Goal: Navigation & Orientation: Find specific page/section

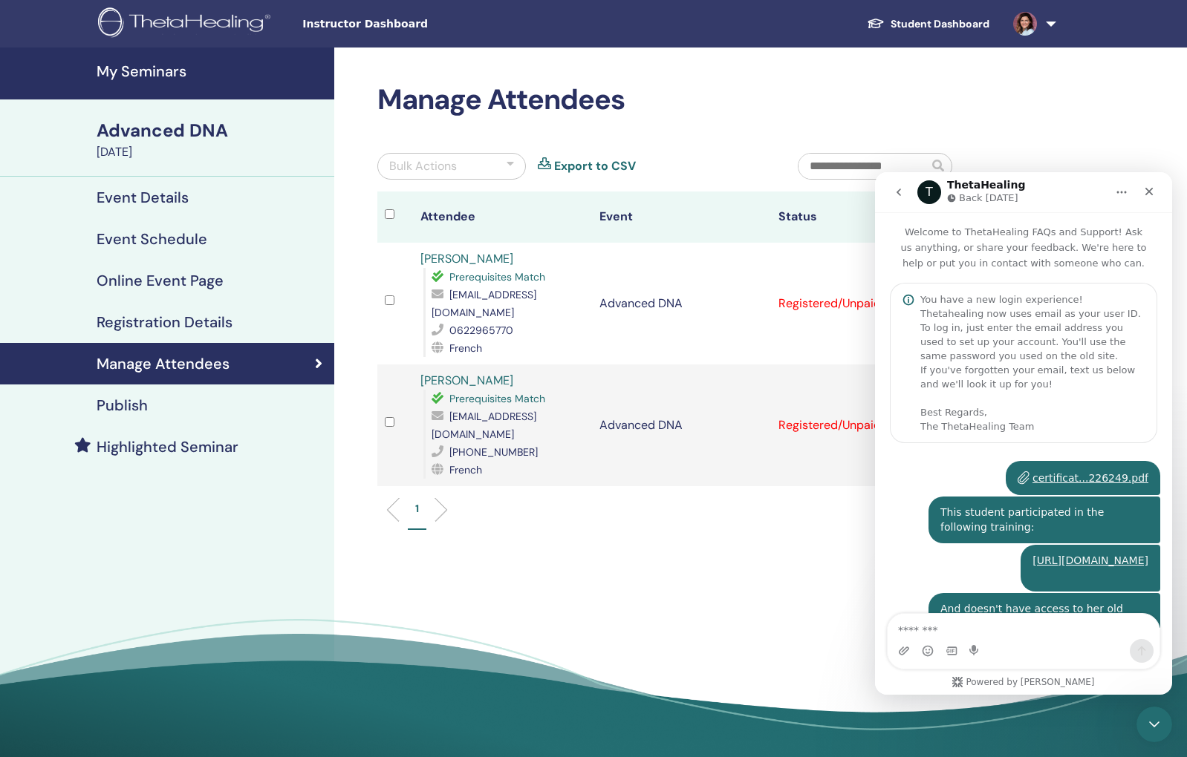
scroll to position [639, 0]
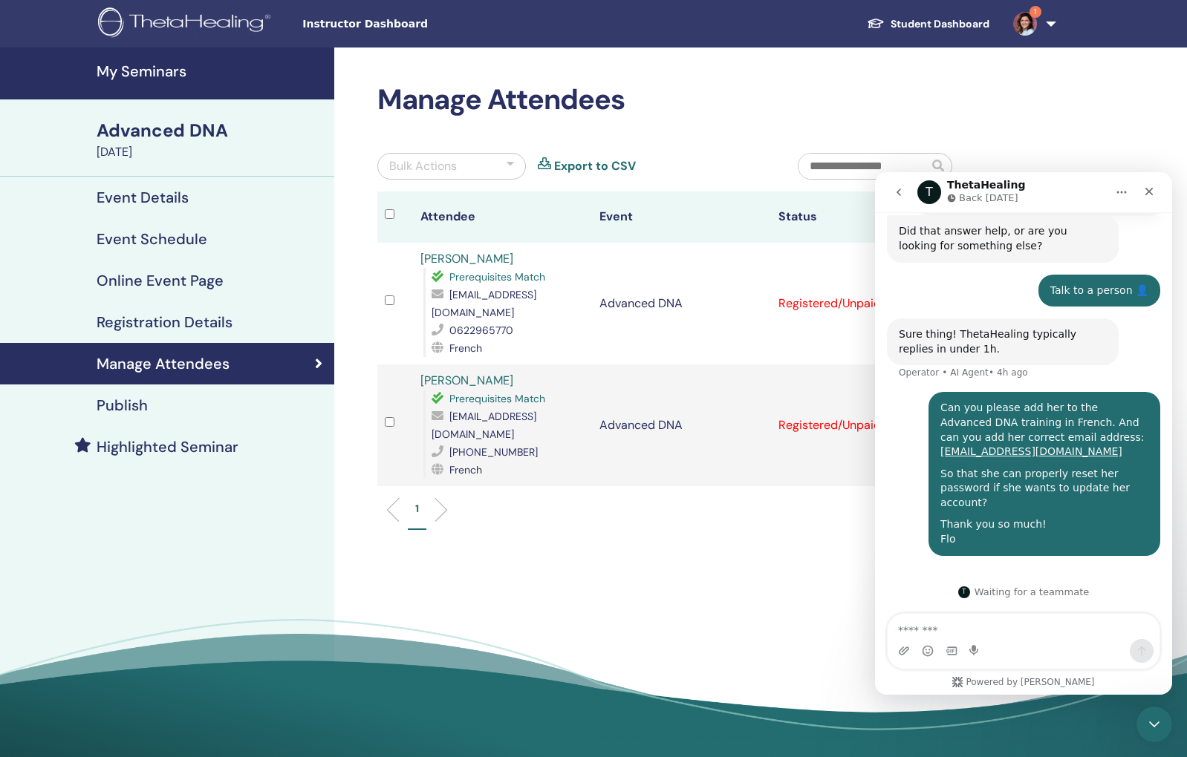
click at [1028, 22] on img at bounding box center [1025, 24] width 24 height 24
click at [1151, 196] on icon "Close" at bounding box center [1149, 192] width 12 height 12
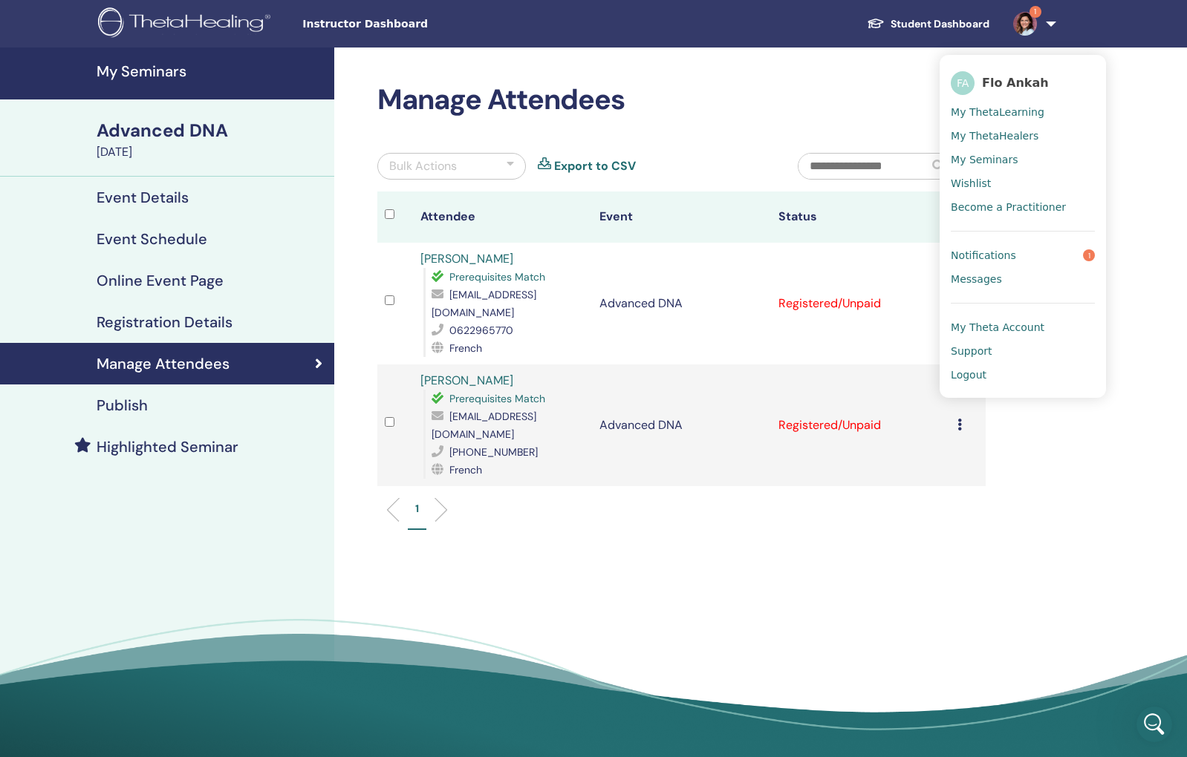
click at [1002, 261] on span "Notifications" at bounding box center [983, 255] width 65 height 13
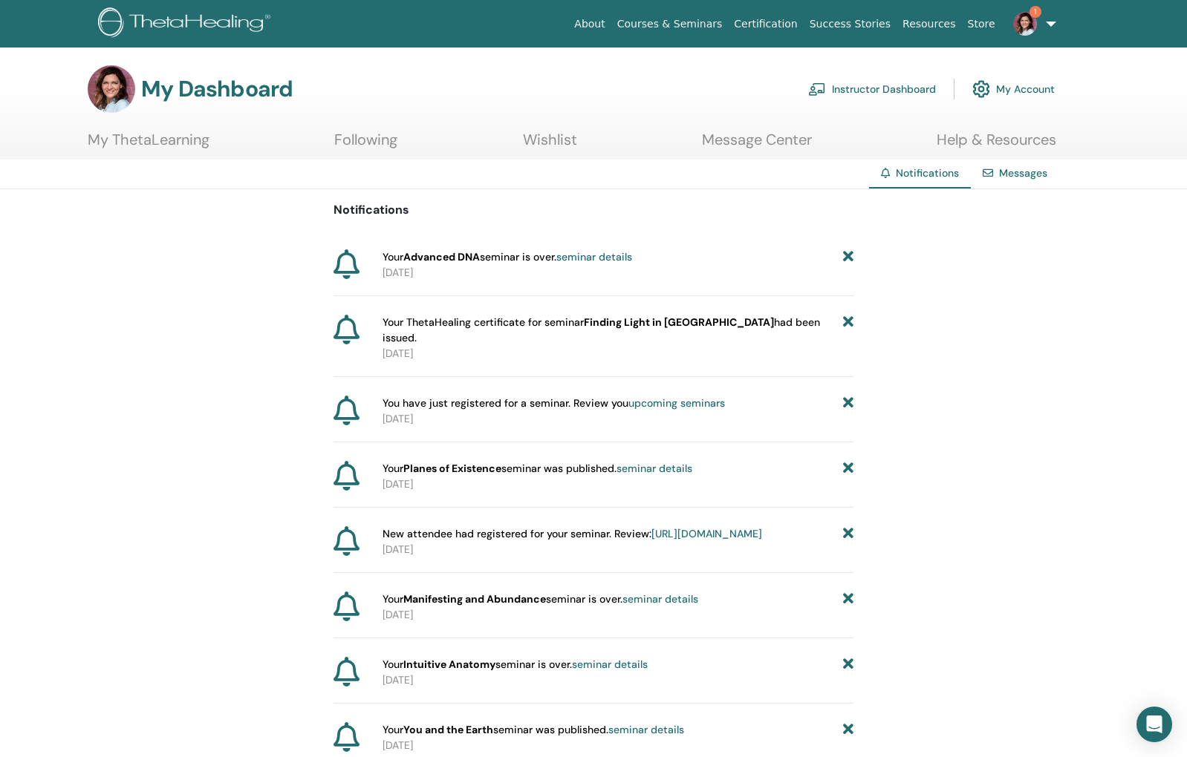
click at [1034, 22] on img at bounding box center [1025, 24] width 24 height 24
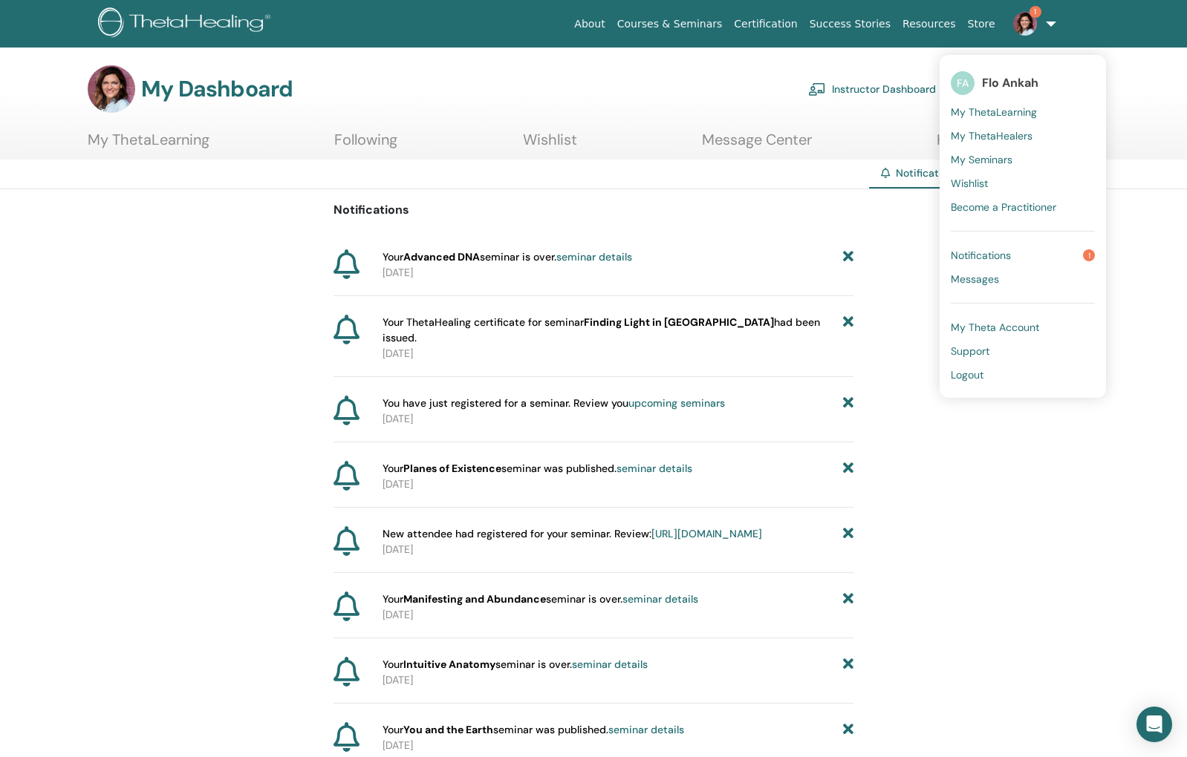
click at [986, 260] on span "Notifications" at bounding box center [981, 255] width 60 height 13
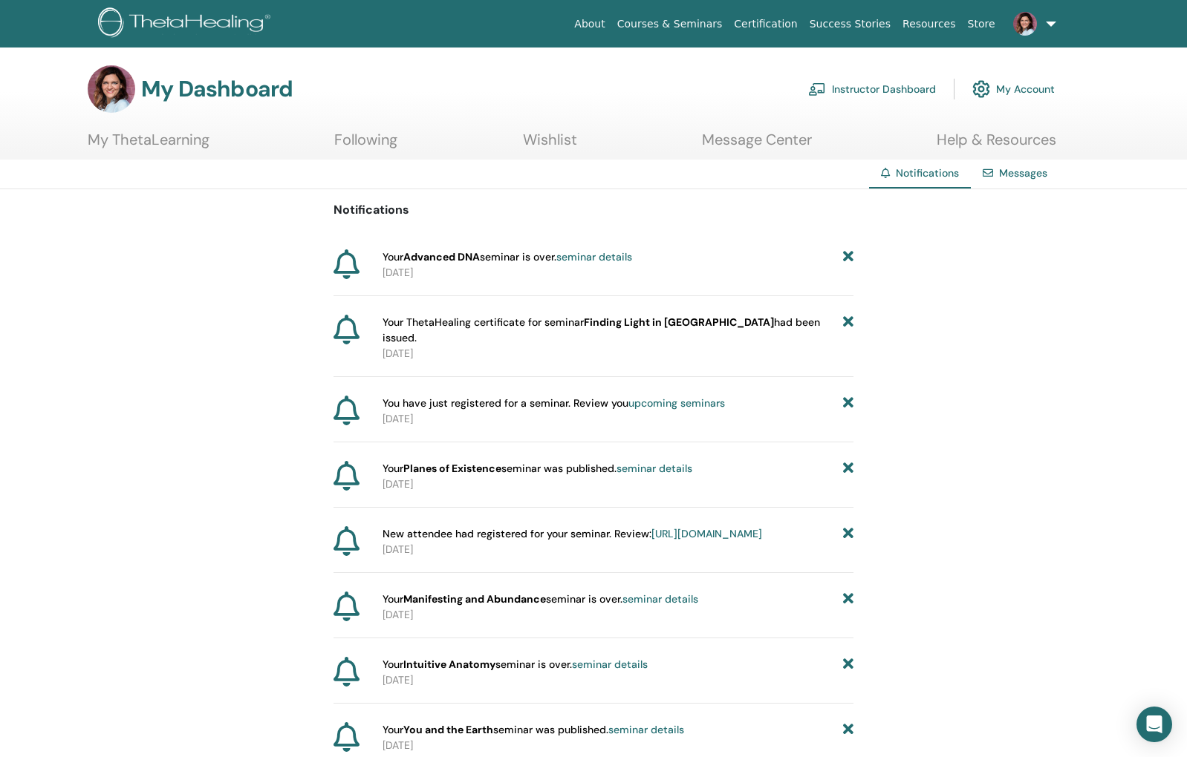
click at [1031, 27] on img at bounding box center [1025, 24] width 24 height 24
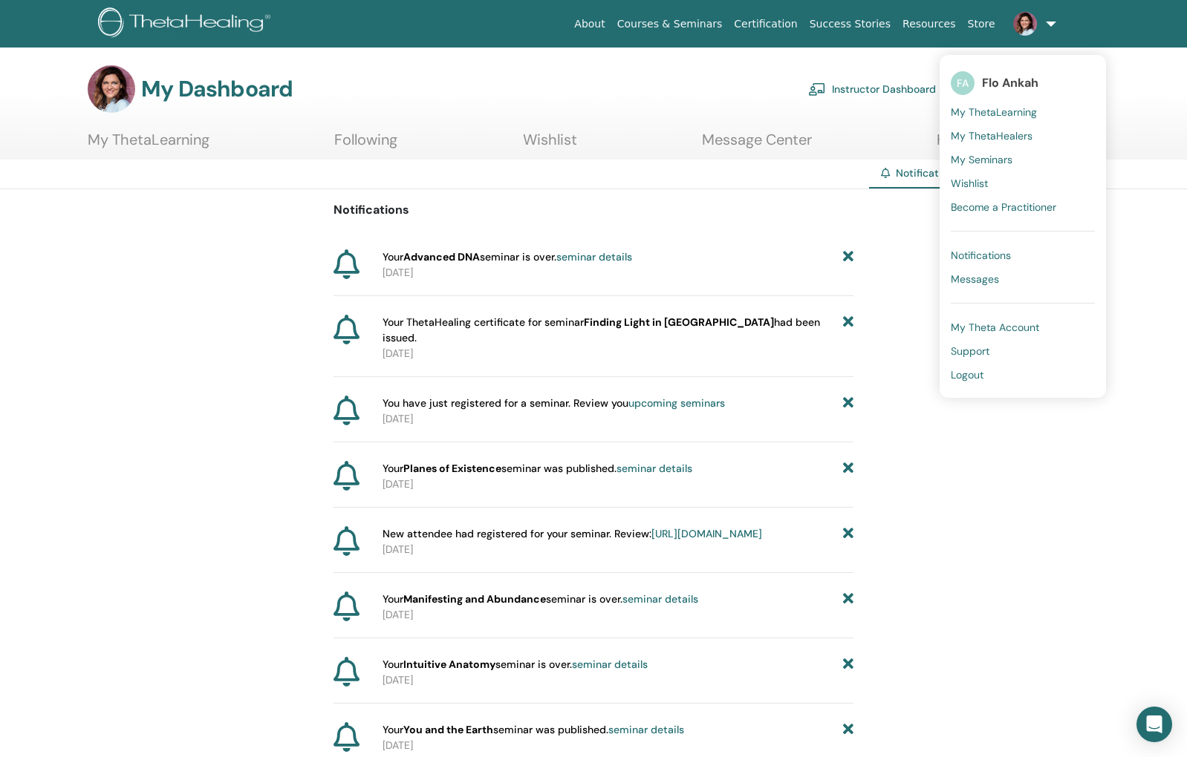
click at [1031, 27] on img at bounding box center [1025, 24] width 24 height 24
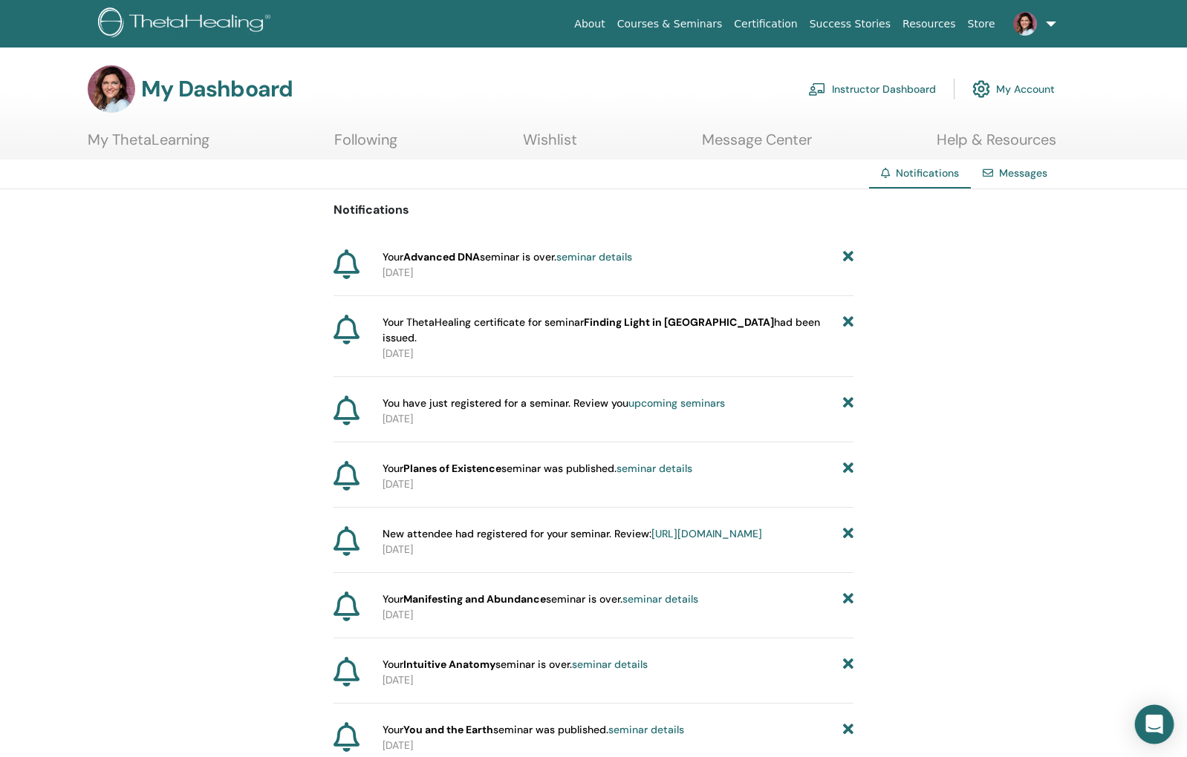
click at [1160, 736] on div "Open Intercom Messenger" at bounding box center [1154, 724] width 39 height 39
